Goal: Task Accomplishment & Management: Manage account settings

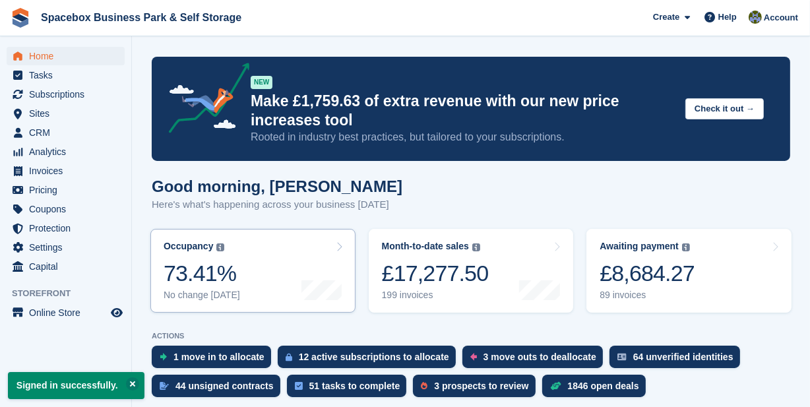
click at [288, 257] on link "Occupancy The percentage of all currently allocated units in terms of area. Inc…" at bounding box center [252, 271] width 205 height 84
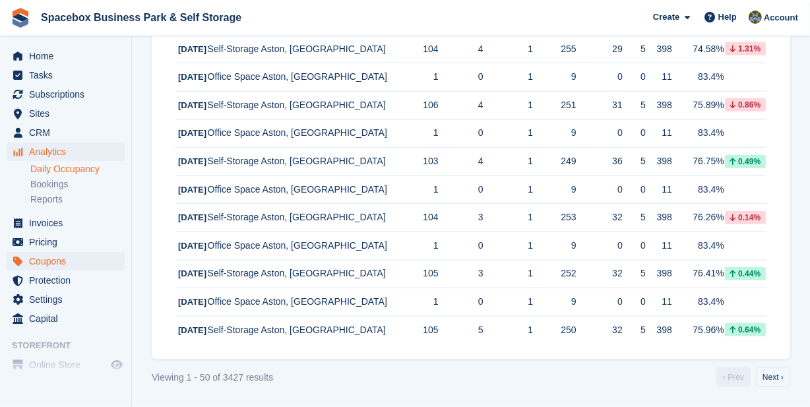
scroll to position [38, 0]
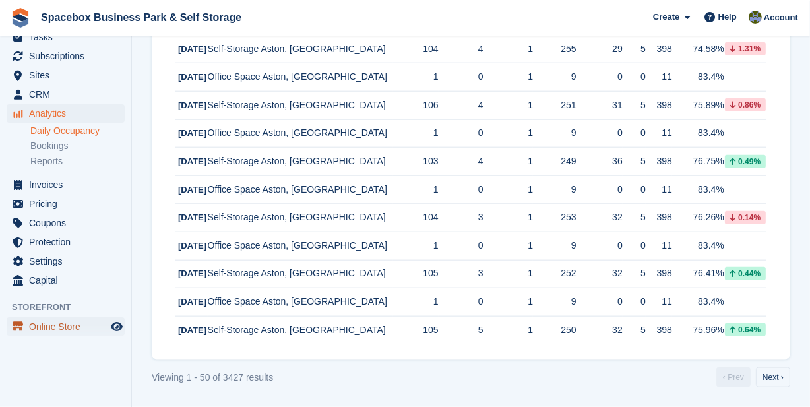
click at [61, 329] on span "Online Store" at bounding box center [68, 326] width 79 height 18
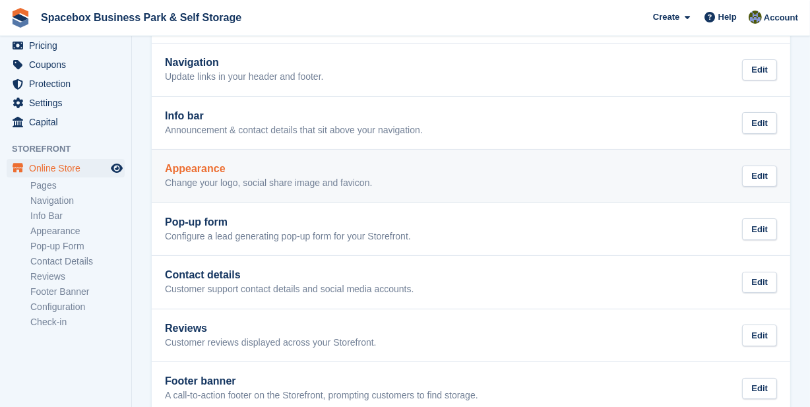
scroll to position [252, 0]
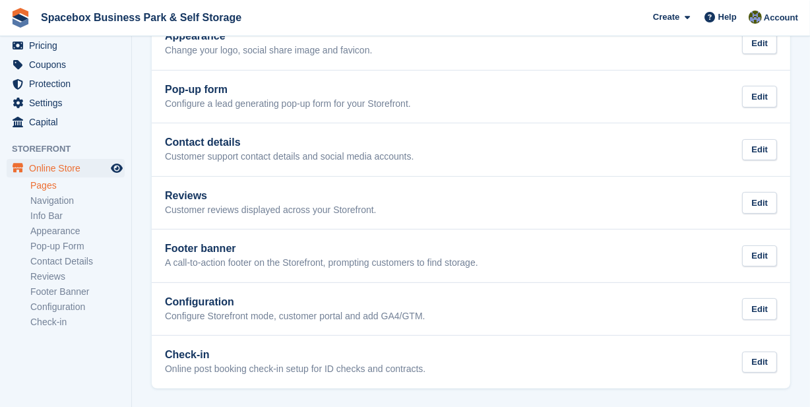
click at [48, 185] on link "Pages" at bounding box center [77, 186] width 94 height 13
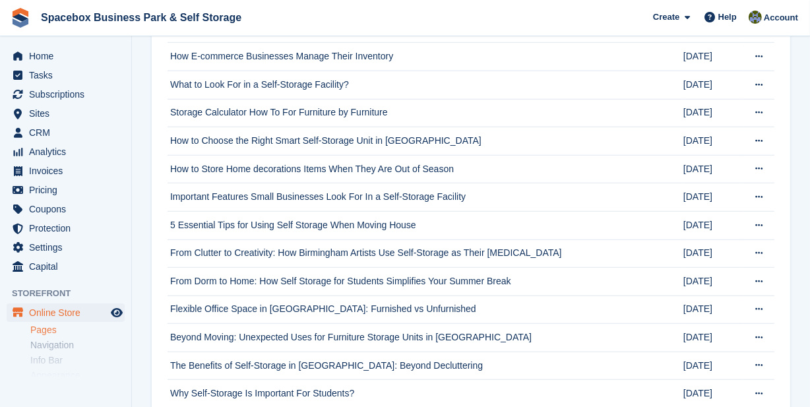
scroll to position [5880, 0]
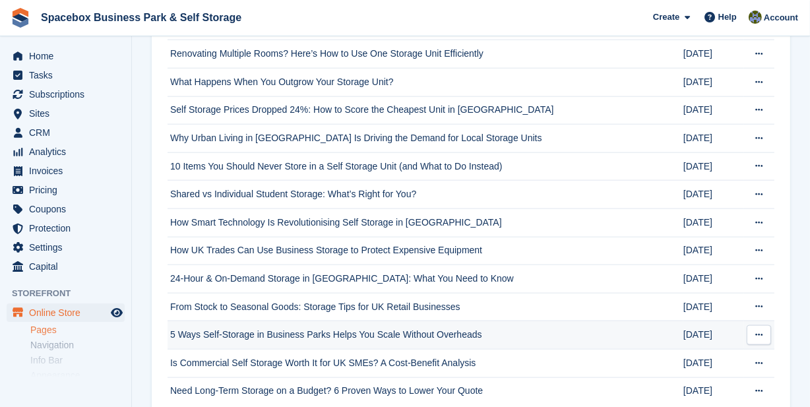
click at [754, 325] on button at bounding box center [759, 335] width 24 height 20
click at [678, 352] on p "Edit page" at bounding box center [708, 360] width 115 height 17
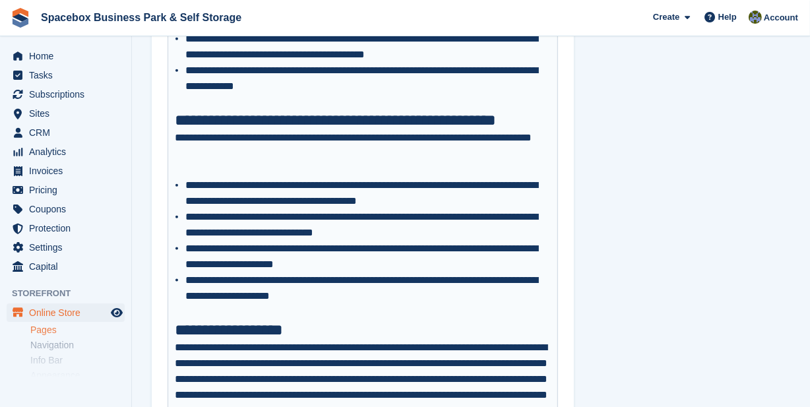
scroll to position [1757, 0]
